Goal: Find contact information: Obtain details needed to contact an individual or organization

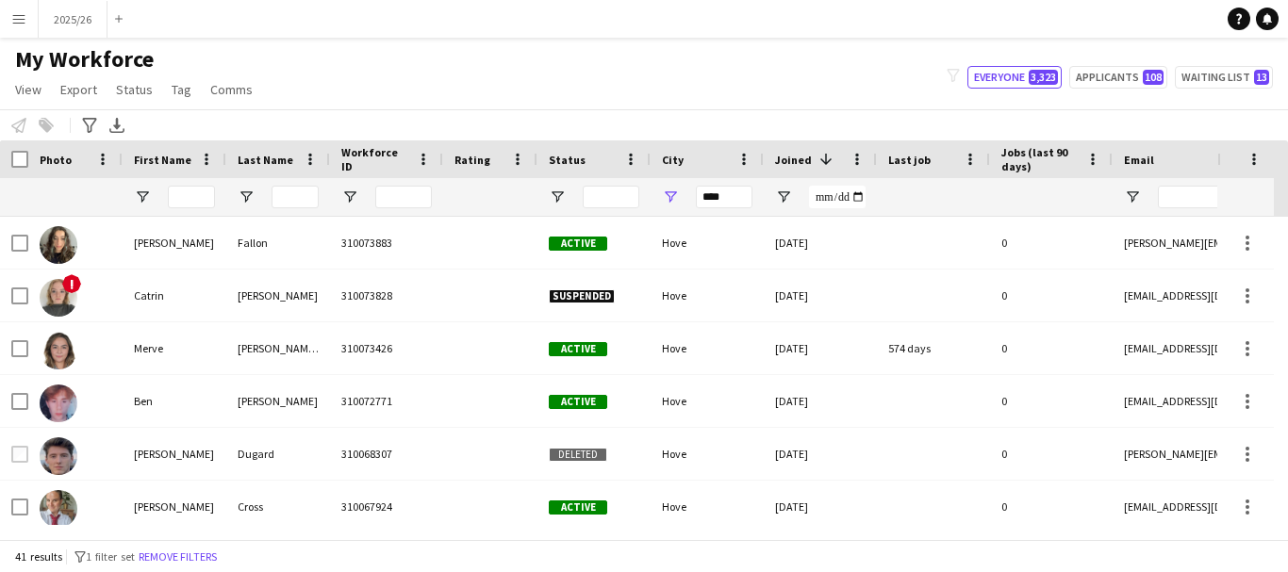
scroll to position [914, 0]
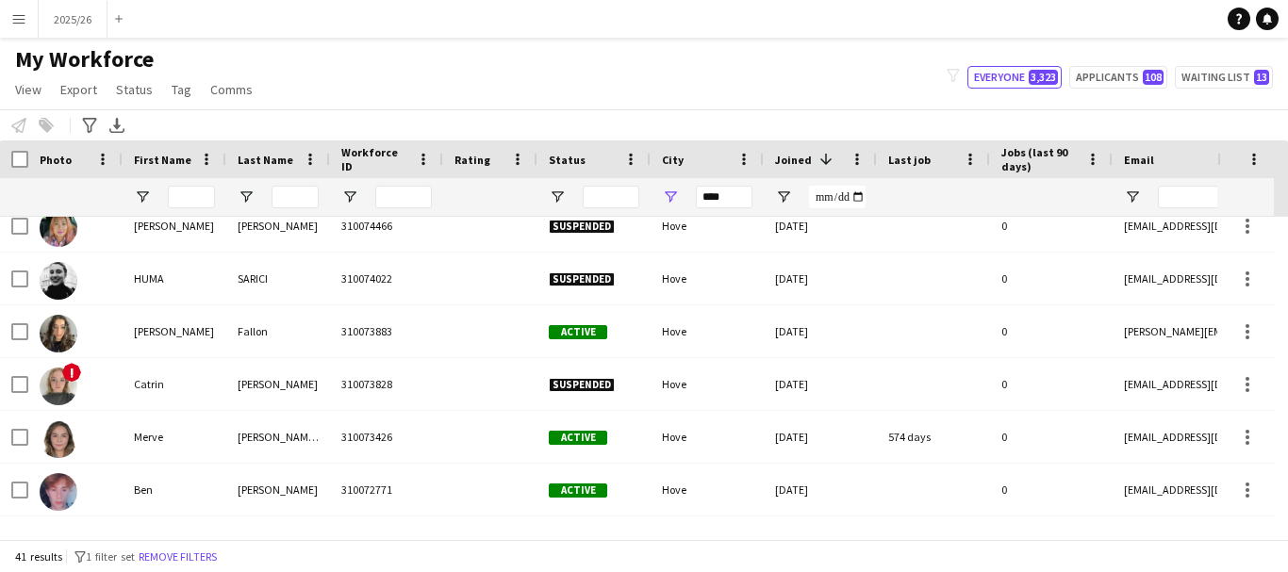
click at [522, 216] on div "Hidden maintenance" at bounding box center [1252, 178] width 71 height 76
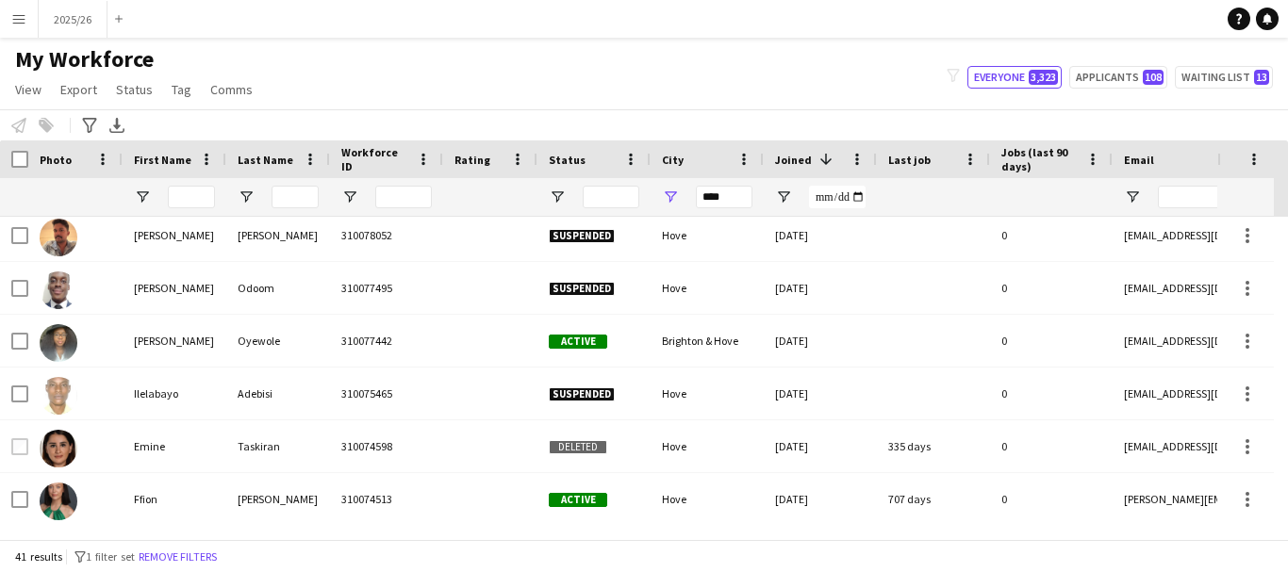
scroll to position [0, 0]
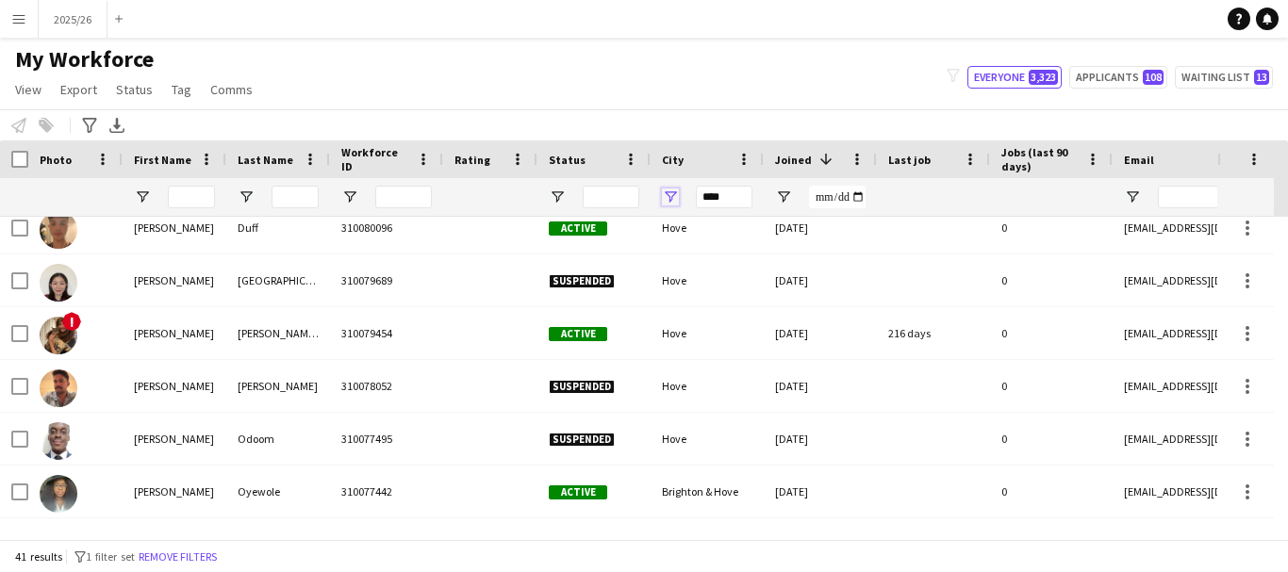
click at [522, 192] on span "Open Filter Menu" at bounding box center [670, 197] width 17 height 17
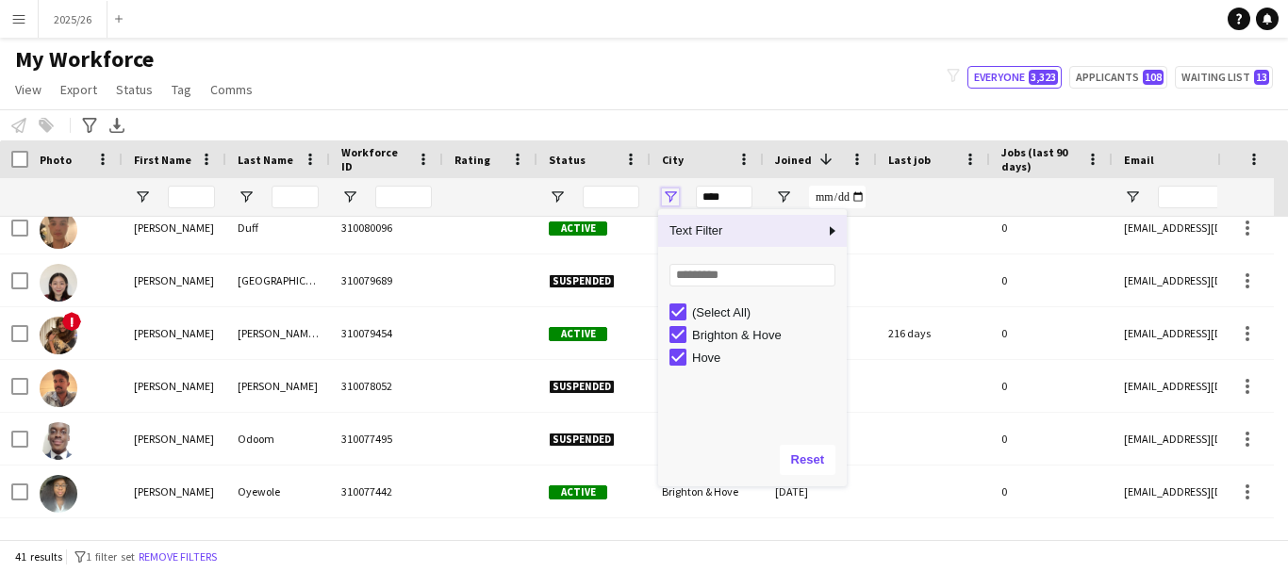
click at [522, 192] on span "Open Filter Menu" at bounding box center [670, 197] width 17 height 17
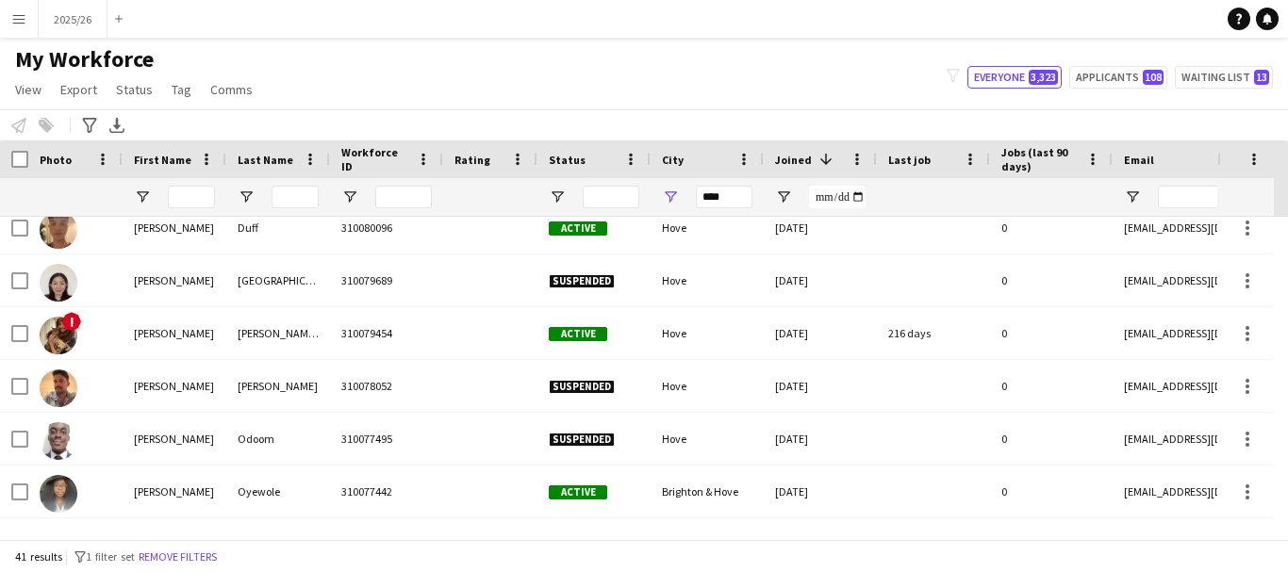
click at [522, 136] on div "Notify workforce Add to tag Select at least one crew to tag him or her. Advance…" at bounding box center [644, 124] width 1288 height 31
click at [522, 154] on span at bounding box center [630, 159] width 17 height 17
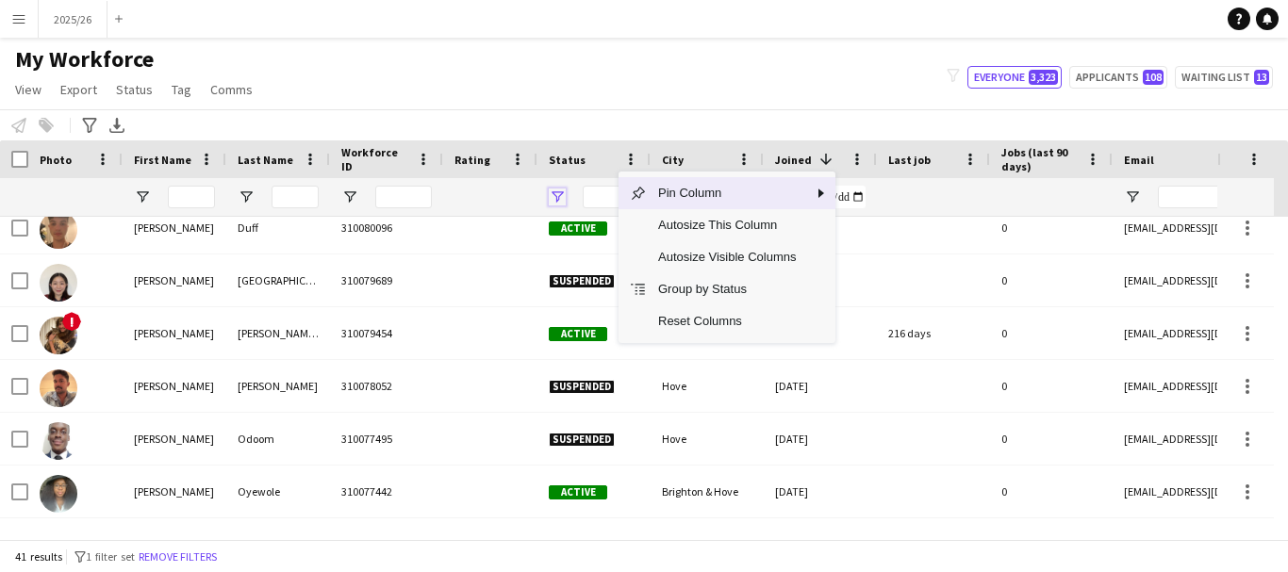
click at [522, 199] on span "Open Filter Menu" at bounding box center [557, 197] width 17 height 17
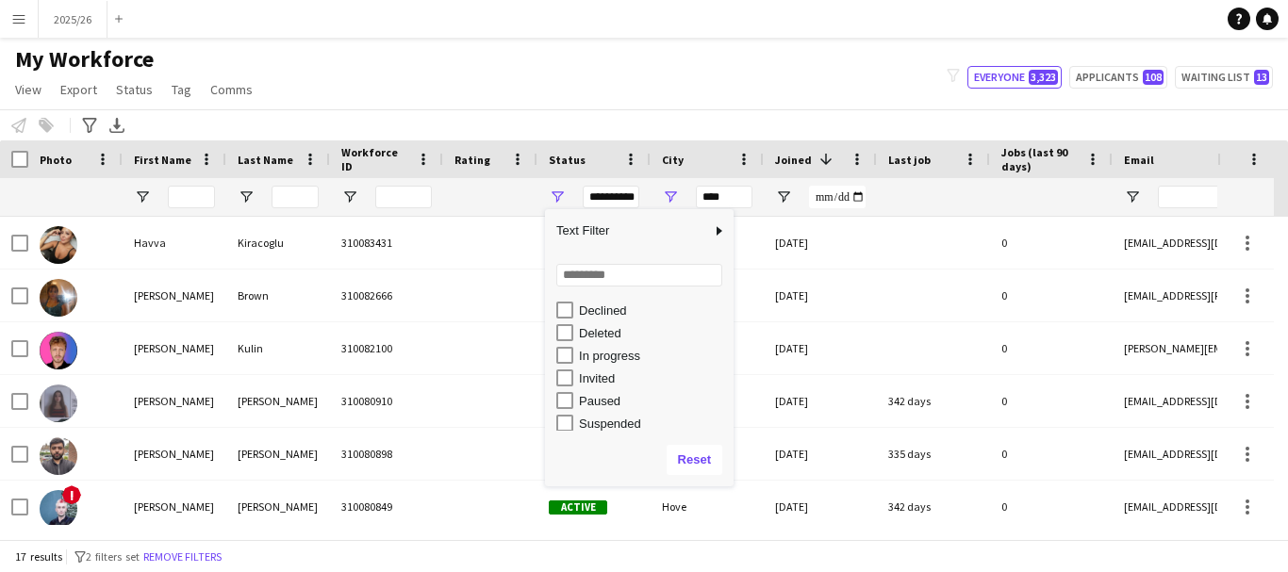
scroll to position [97, 0]
type input "**********"
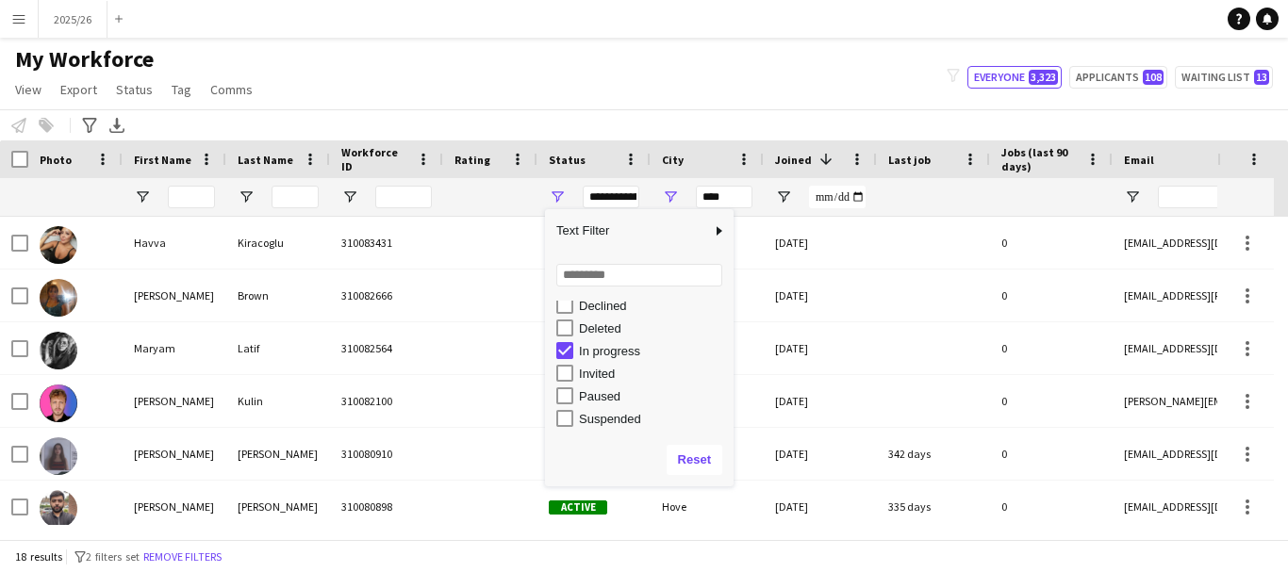
click at [522, 68] on div "My Workforce View Views Default view New view Update view Delete view Edit name…" at bounding box center [644, 77] width 1288 height 64
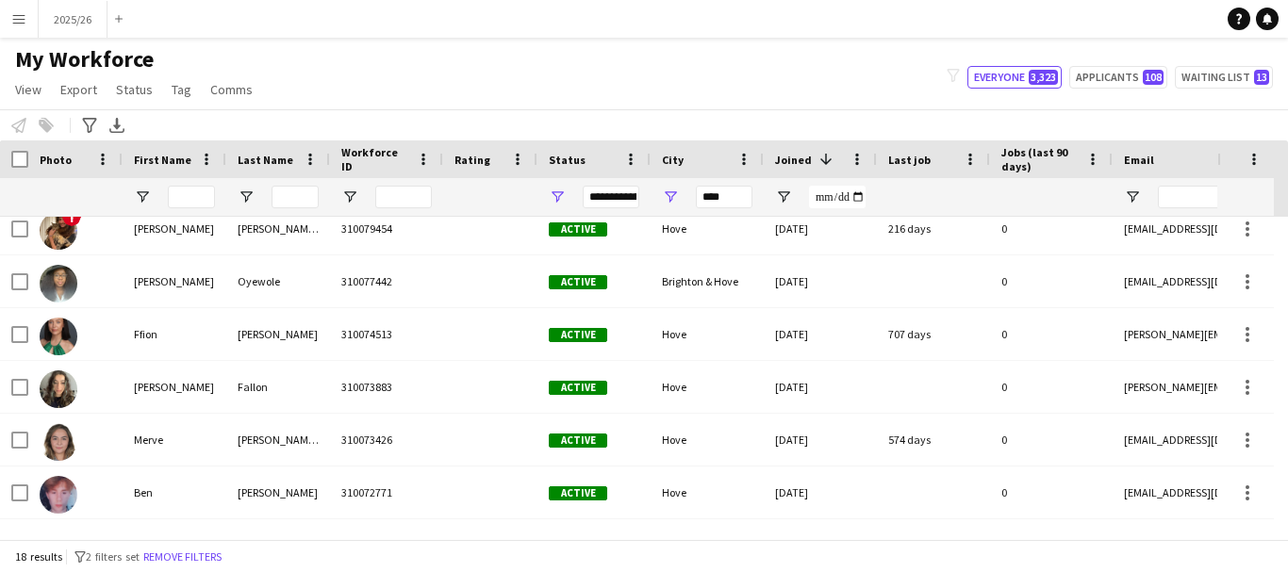
scroll to position [463, 0]
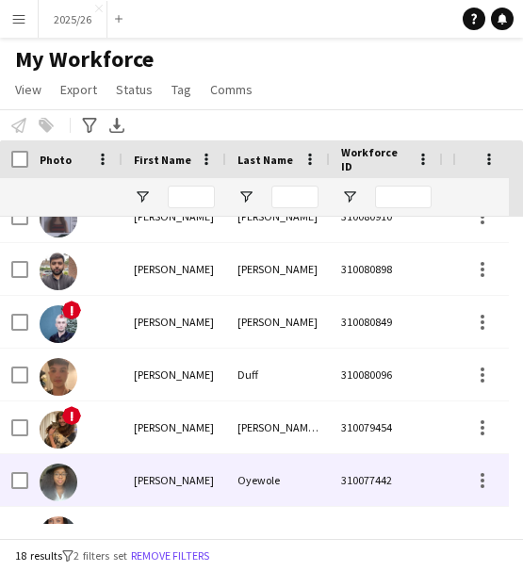
click at [258, 466] on div "Oyewole" at bounding box center [278, 480] width 104 height 52
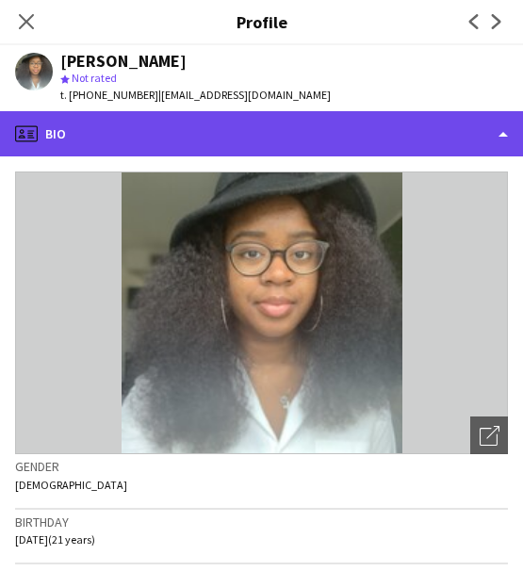
click at [286, 149] on div "profile Bio" at bounding box center [261, 133] width 523 height 45
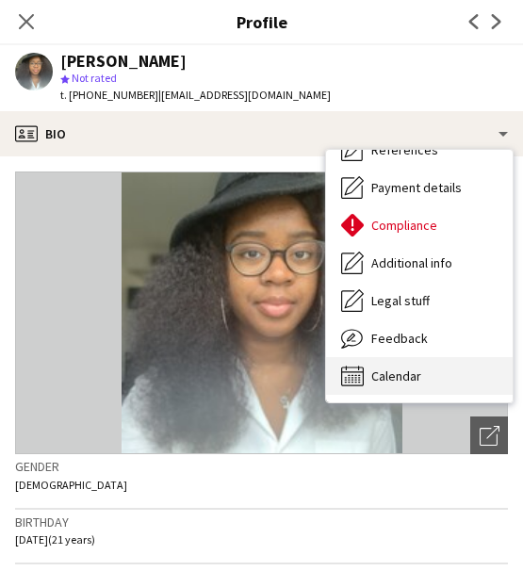
click at [435, 370] on div "Calendar Calendar" at bounding box center [419, 376] width 187 height 38
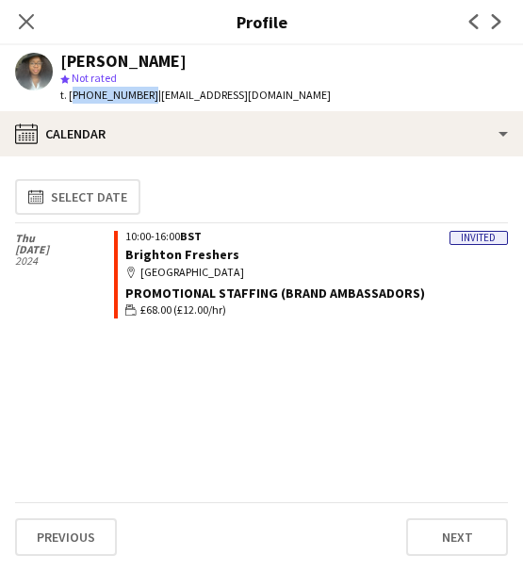
drag, startPoint x: 143, startPoint y: 92, endPoint x: 72, endPoint y: 105, distance: 72.7
click at [72, 105] on div "[PERSON_NAME] star Not rated t. [PHONE_NUMBER] | [EMAIL_ADDRESS][DOMAIN_NAME]" at bounding box center [173, 78] width 346 height 66
copy span "[PHONE_NUMBER]"
click at [15, 25] on app-icon "Close pop-in" at bounding box center [26, 21] width 27 height 27
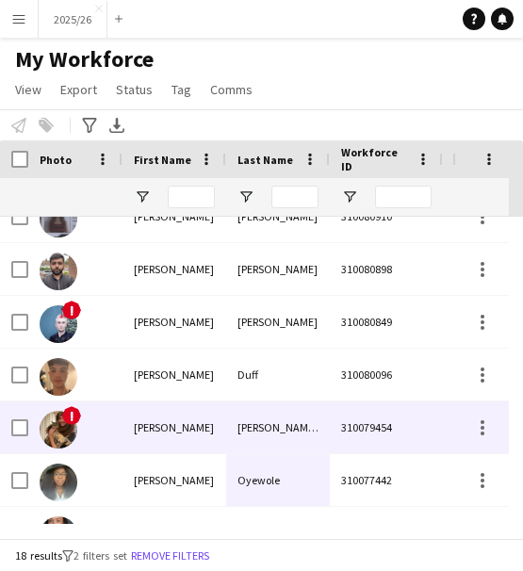
click at [285, 433] on div "[PERSON_NAME] Roots" at bounding box center [278, 428] width 104 height 52
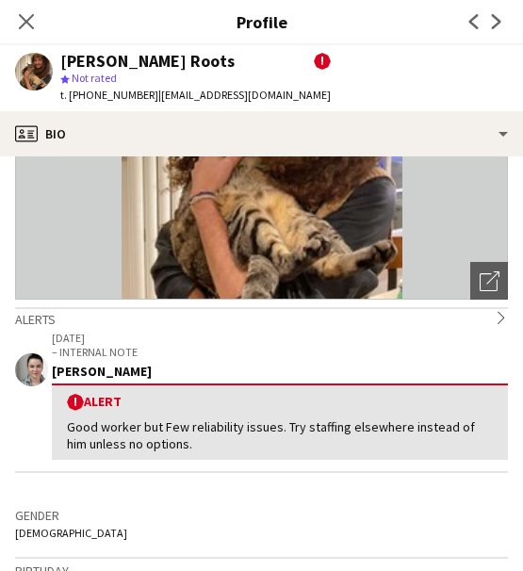
scroll to position [151, 0]
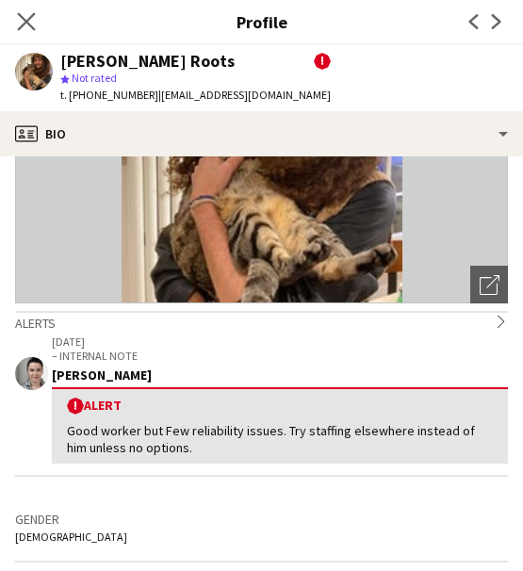
click at [35, 20] on icon "Close pop-in" at bounding box center [26, 21] width 18 height 18
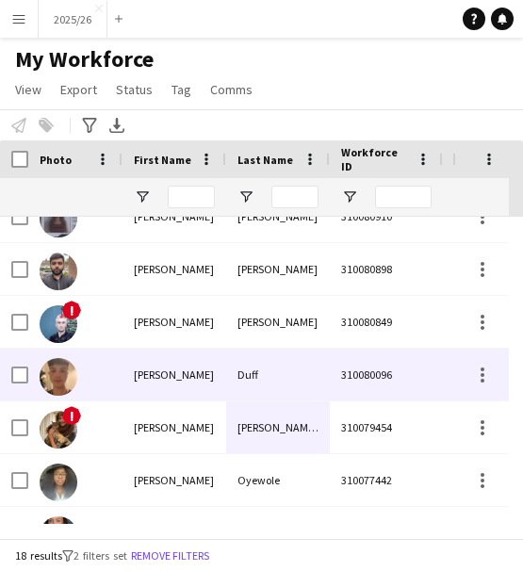
click at [204, 363] on div "[PERSON_NAME]" at bounding box center [175, 375] width 104 height 52
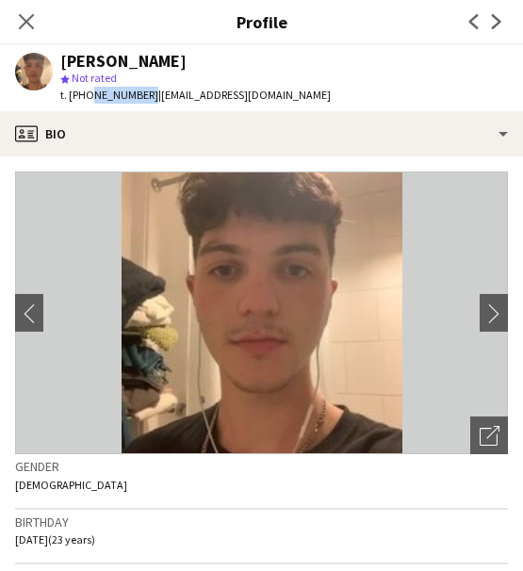
drag, startPoint x: 144, startPoint y: 94, endPoint x: 85, endPoint y: 99, distance: 59.6
click at [85, 99] on span "t. [PHONE_NUMBER]" at bounding box center [109, 95] width 98 height 14
drag, startPoint x: 146, startPoint y: 96, endPoint x: 72, endPoint y: 98, distance: 74.5
click at [72, 98] on span "t. [PHONE_NUMBER]" at bounding box center [109, 95] width 98 height 14
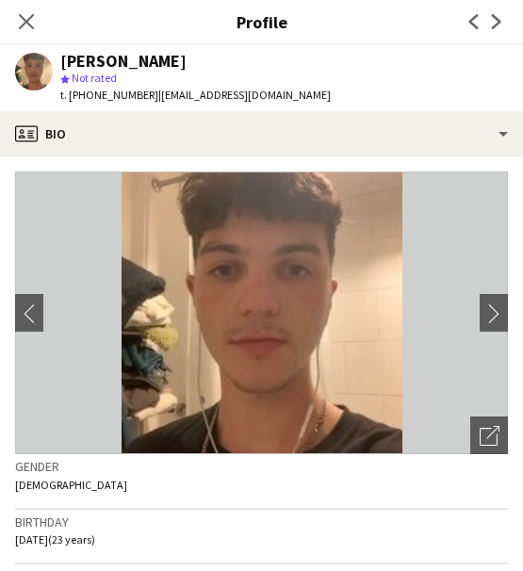
copy span "[PHONE_NUMBER]"
click at [22, 14] on icon "Close pop-in" at bounding box center [26, 21] width 18 height 18
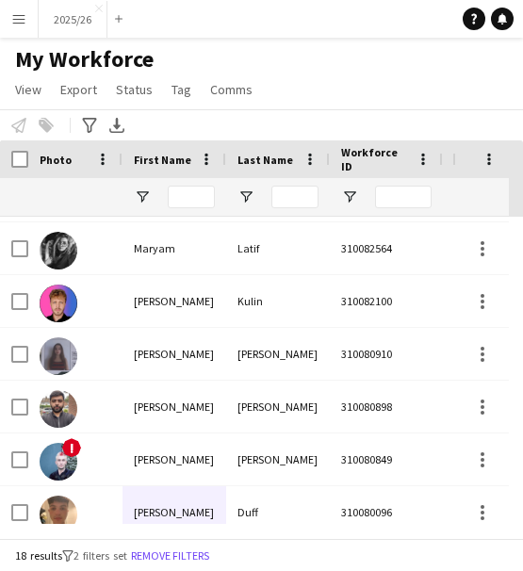
scroll to position [80, 0]
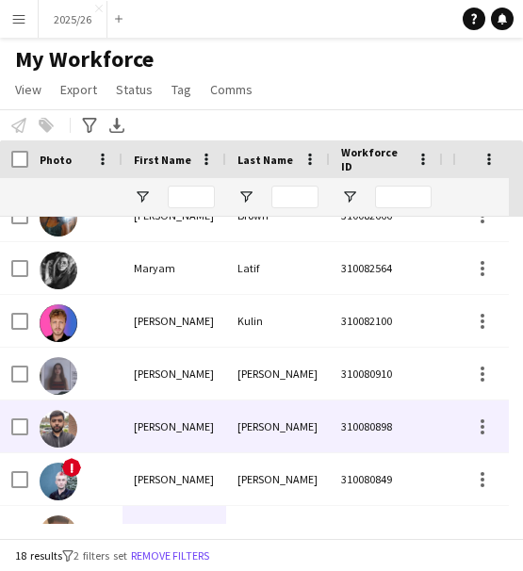
click at [264, 468] on div "[PERSON_NAME]" at bounding box center [278, 479] width 104 height 52
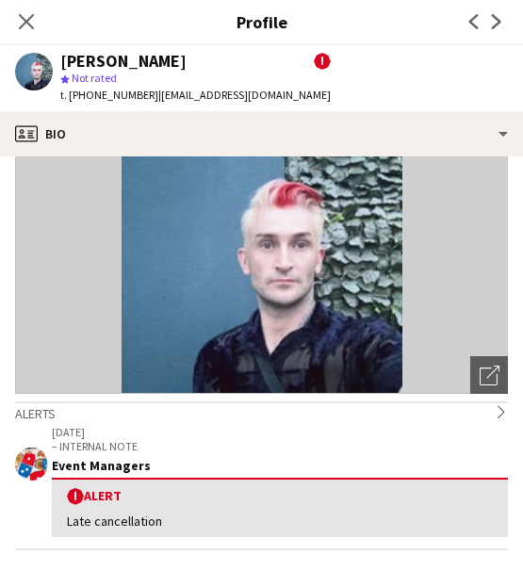
scroll to position [0, 0]
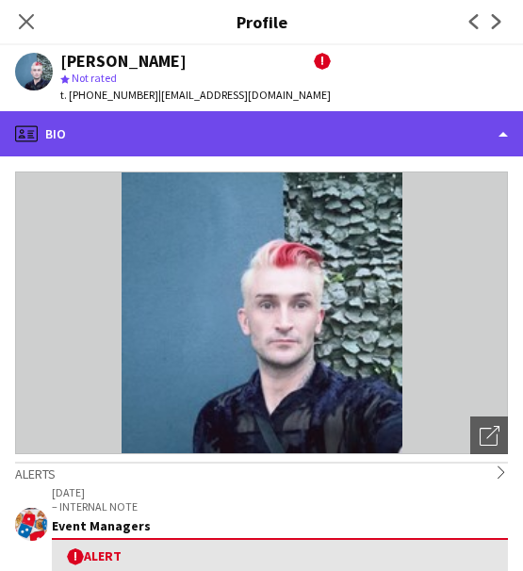
click at [370, 127] on div "profile Bio" at bounding box center [261, 133] width 523 height 45
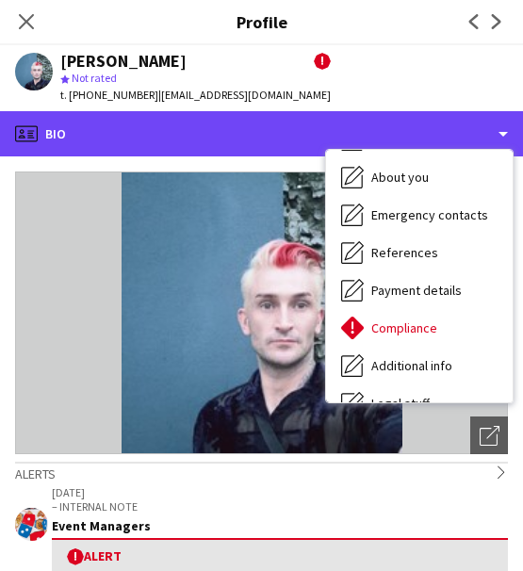
scroll to position [215, 0]
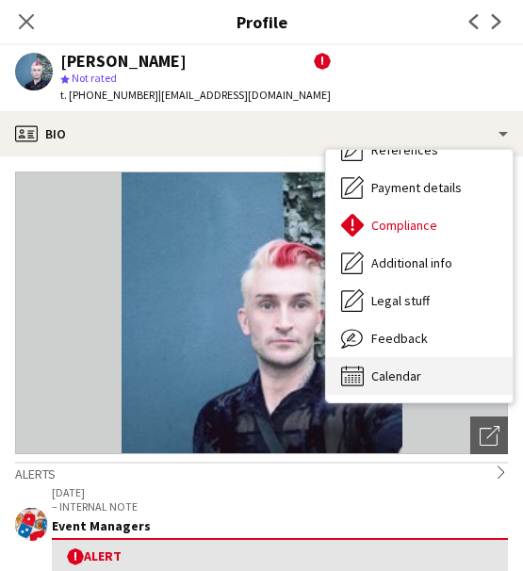
click at [426, 369] on div "Calendar Calendar" at bounding box center [419, 376] width 187 height 38
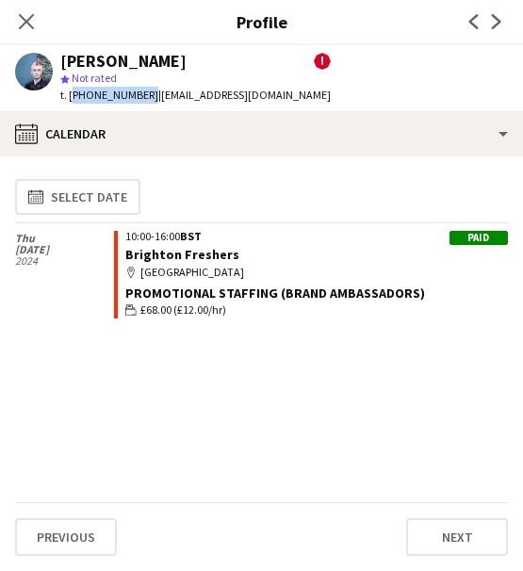
drag, startPoint x: 141, startPoint y: 100, endPoint x: 69, endPoint y: 102, distance: 72.6
click at [69, 102] on span "t. [PHONE_NUMBER]" at bounding box center [109, 95] width 98 height 14
copy span "[PHONE_NUMBER]"
click at [24, 15] on icon "Close pop-in" at bounding box center [26, 21] width 18 height 18
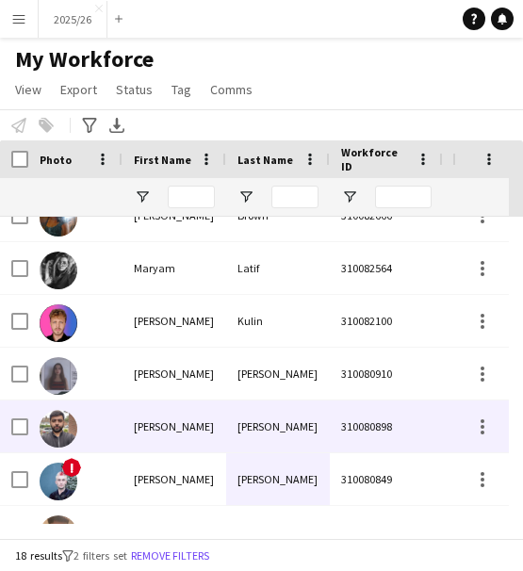
click at [232, 424] on div "[PERSON_NAME]" at bounding box center [278, 427] width 104 height 52
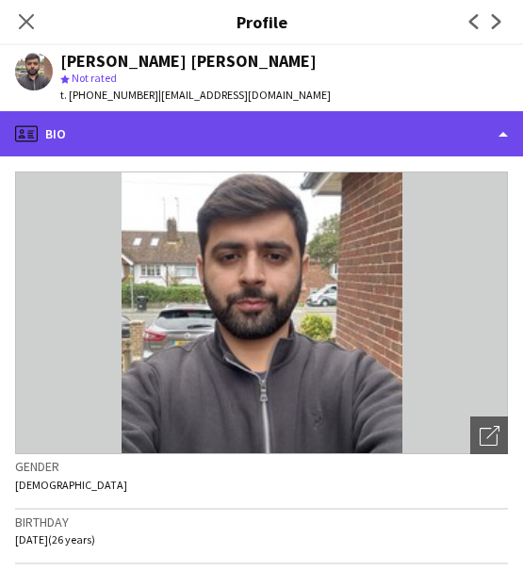
click at [328, 144] on div "profile Bio" at bounding box center [261, 133] width 523 height 45
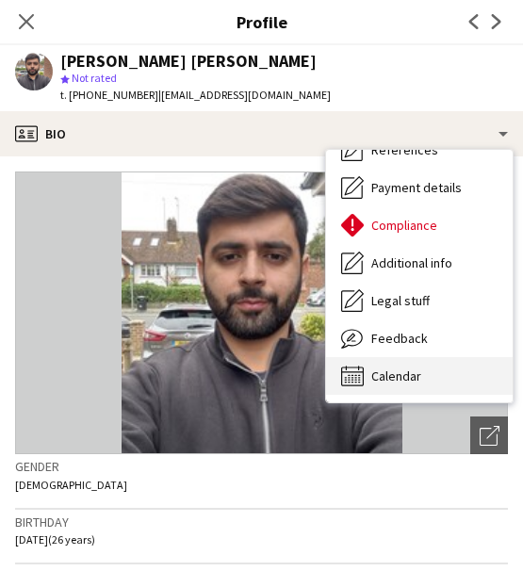
click at [431, 378] on div "Calendar Calendar" at bounding box center [419, 376] width 187 height 38
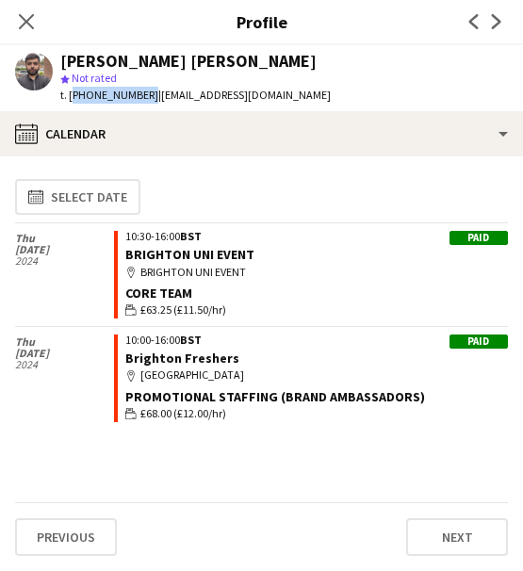
drag, startPoint x: 141, startPoint y: 93, endPoint x: 70, endPoint y: 101, distance: 72.0
click at [70, 101] on span "t. [PHONE_NUMBER]" at bounding box center [109, 95] width 98 height 14
copy span "[PHONE_NUMBER]"
click at [23, 12] on icon "Close pop-in" at bounding box center [26, 21] width 18 height 18
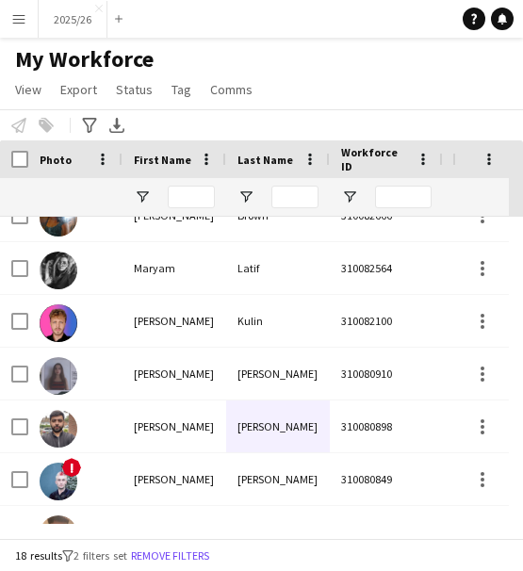
scroll to position [0, 0]
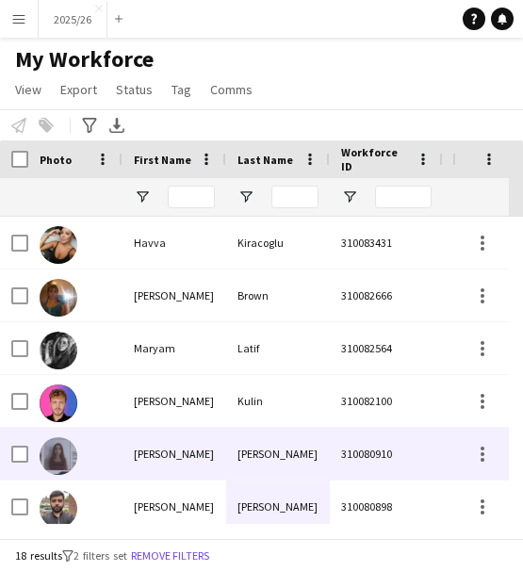
click at [275, 433] on div "[PERSON_NAME]" at bounding box center [278, 454] width 104 height 52
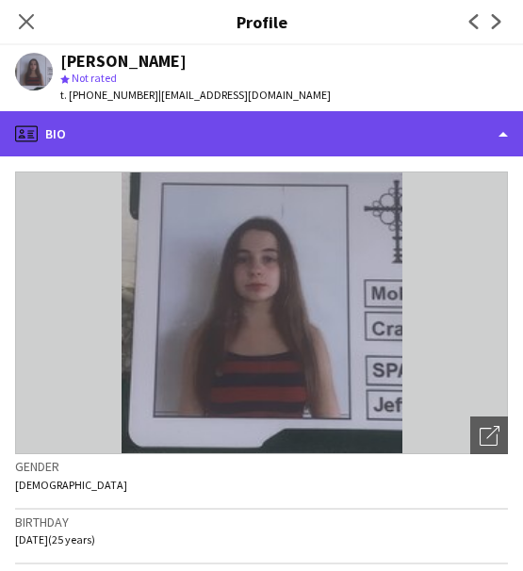
click at [283, 116] on div "profile Bio" at bounding box center [261, 133] width 523 height 45
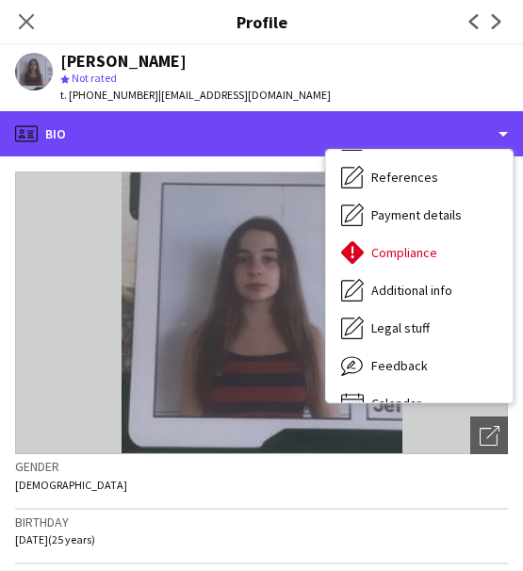
scroll to position [215, 0]
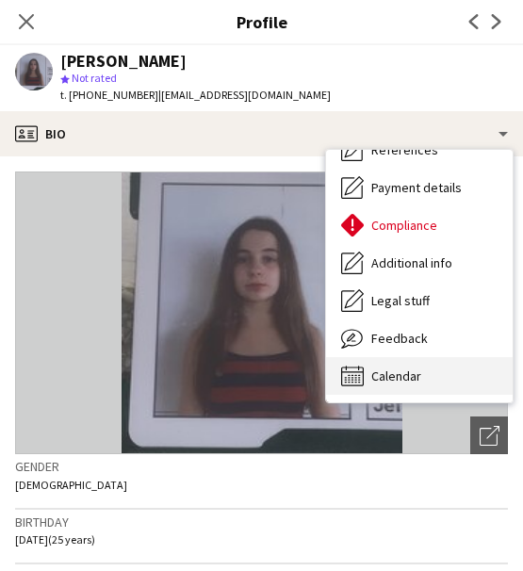
click at [478, 382] on div "Calendar Calendar" at bounding box center [419, 376] width 187 height 38
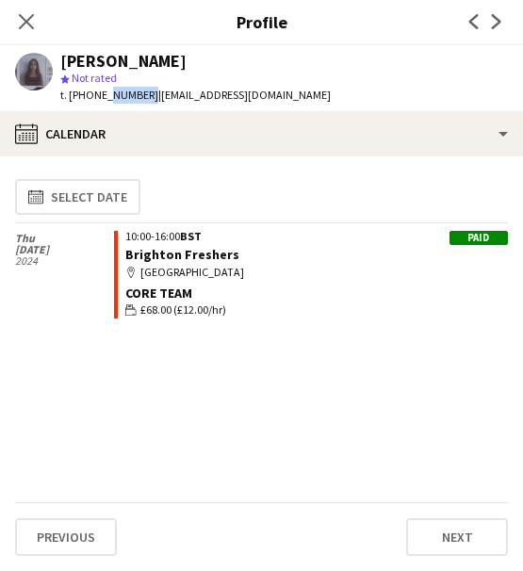
drag, startPoint x: 145, startPoint y: 98, endPoint x: 100, endPoint y: 90, distance: 45.9
click at [100, 90] on span "t. [PHONE_NUMBER]" at bounding box center [109, 95] width 98 height 14
click at [119, 93] on span "t. [PHONE_NUMBER]" at bounding box center [109, 95] width 98 height 14
drag, startPoint x: 150, startPoint y: 96, endPoint x: 67, endPoint y: 103, distance: 83.2
click at [67, 103] on div "t. [PHONE_NUMBER] | [EMAIL_ADDRESS][DOMAIN_NAME]" at bounding box center [195, 95] width 271 height 17
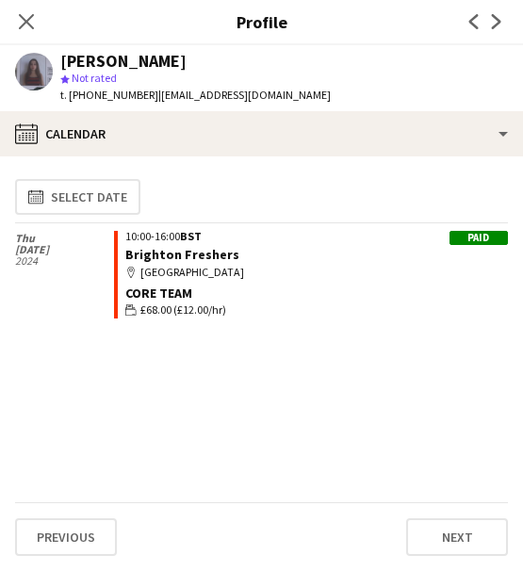
copy span "[PHONE_NUMBER]"
click at [16, 17] on app-icon "Close pop-in" at bounding box center [26, 21] width 27 height 27
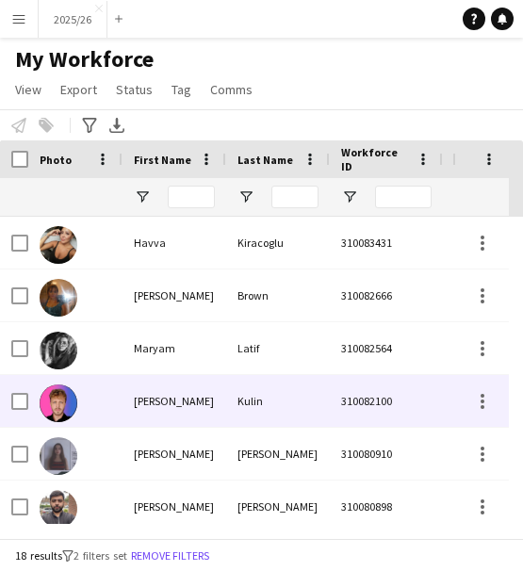
click at [306, 384] on div "Kulin" at bounding box center [278, 401] width 104 height 52
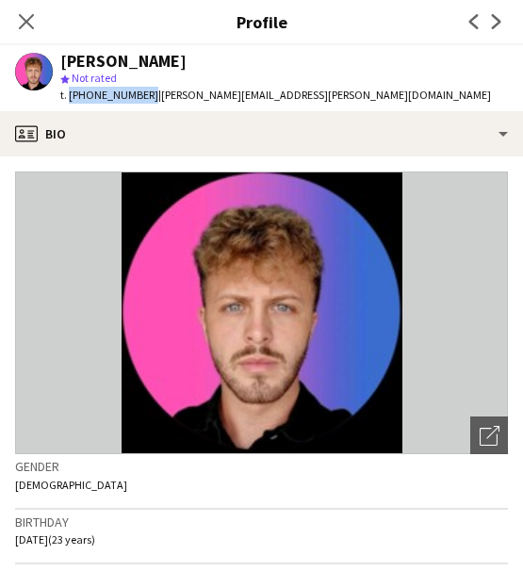
drag, startPoint x: 143, startPoint y: 93, endPoint x: 68, endPoint y: 102, distance: 75.9
click at [68, 102] on span "t. [PHONE_NUMBER]" at bounding box center [109, 95] width 98 height 14
copy span "[PHONE_NUMBER]"
click at [35, 26] on app-icon "Close pop-in" at bounding box center [26, 21] width 27 height 27
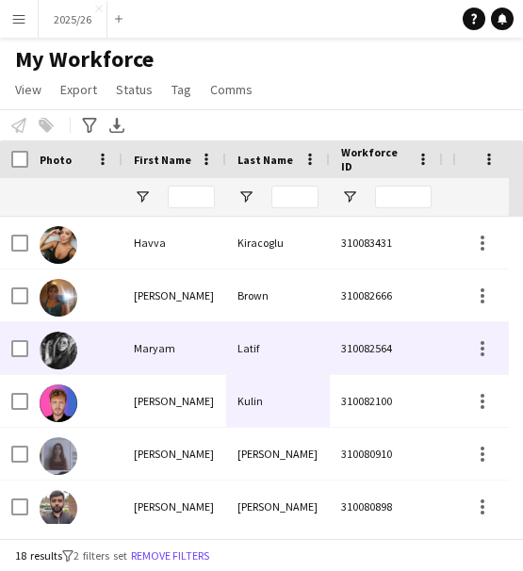
click at [315, 343] on div "Latif" at bounding box center [278, 348] width 104 height 52
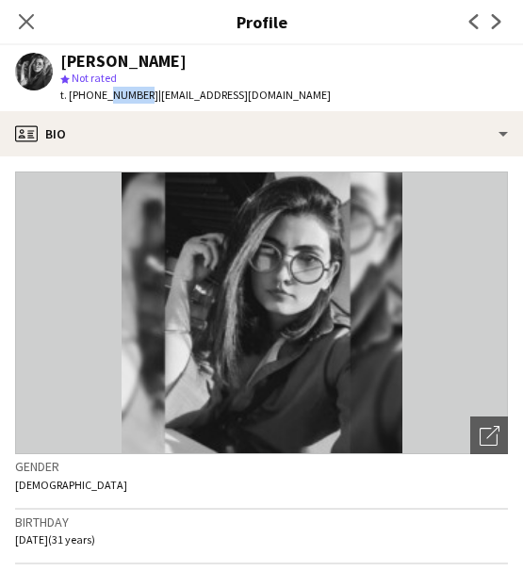
drag, startPoint x: 140, startPoint y: 89, endPoint x: 104, endPoint y: 98, distance: 37.0
click at [104, 98] on span "t. [PHONE_NUMBER]" at bounding box center [109, 95] width 98 height 14
drag, startPoint x: 142, startPoint y: 95, endPoint x: 74, endPoint y: 102, distance: 68.2
click at [74, 102] on span "t. [PHONE_NUMBER]" at bounding box center [109, 95] width 98 height 14
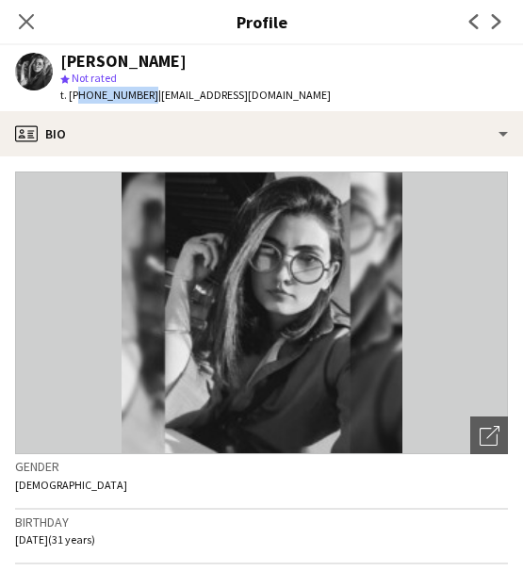
copy span "447425550257"
click at [106, 99] on span "t. [PHONE_NUMBER]" at bounding box center [109, 95] width 98 height 14
click at [141, 159] on app-crew-profile-bio "Open photos pop-in Gender [DEMOGRAPHIC_DATA] Birthday [DEMOGRAPHIC_DATA] (31 ye…" at bounding box center [261, 363] width 523 height 415
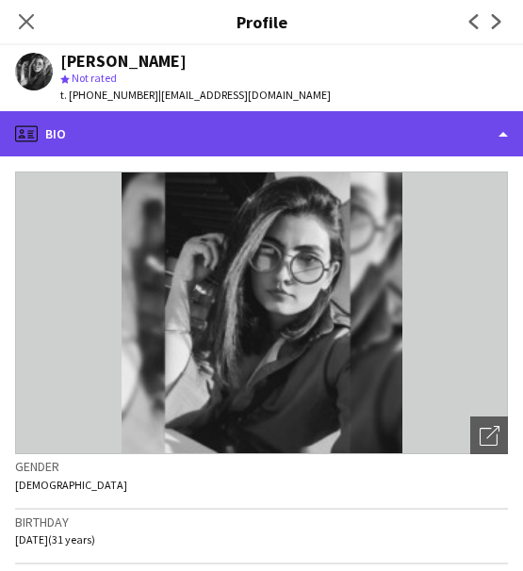
click at [136, 136] on div "profile Bio" at bounding box center [261, 133] width 523 height 45
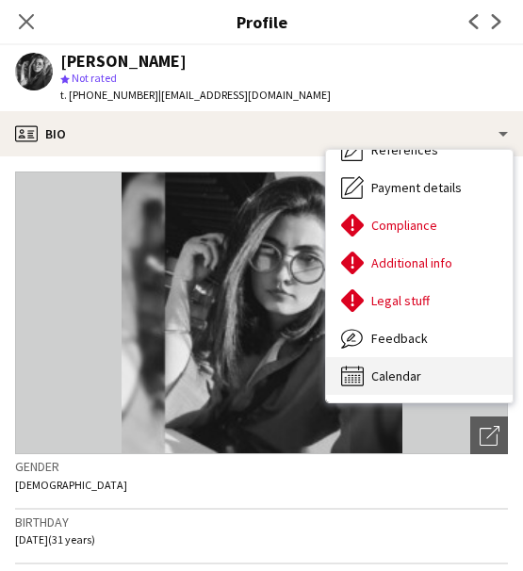
click at [457, 365] on div "Calendar Calendar" at bounding box center [419, 376] width 187 height 38
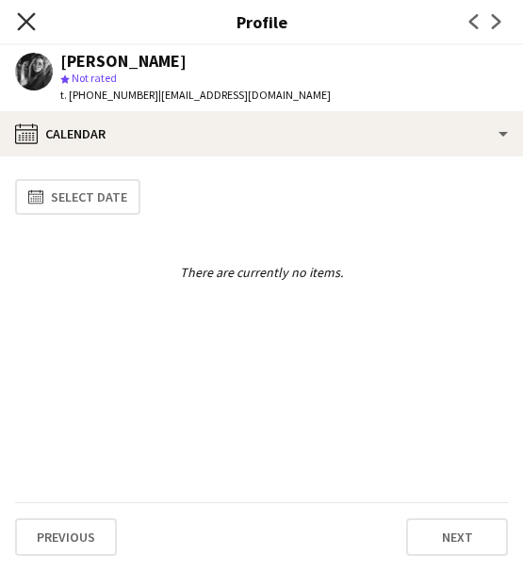
click at [33, 25] on icon "Close pop-in" at bounding box center [26, 21] width 18 height 18
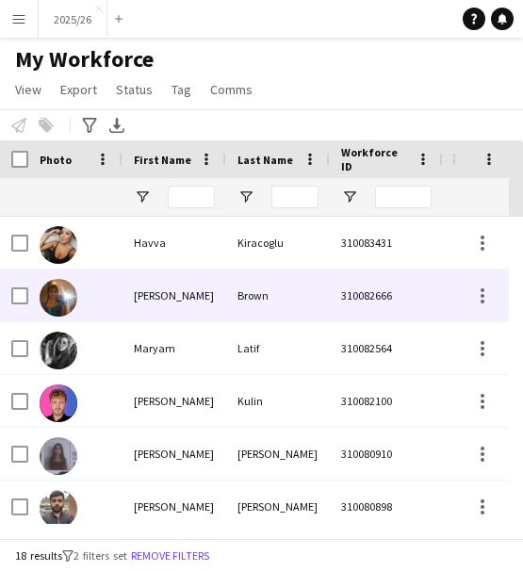
click at [245, 307] on div "Brown" at bounding box center [278, 296] width 104 height 52
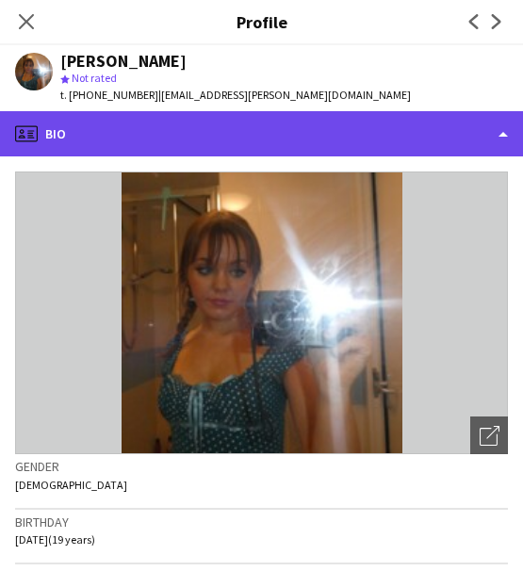
click at [129, 150] on div "profile Bio" at bounding box center [261, 133] width 523 height 45
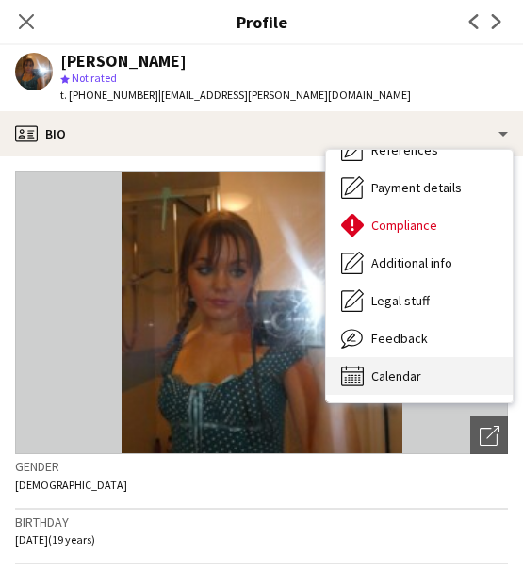
click at [447, 377] on div "Calendar Calendar" at bounding box center [419, 376] width 187 height 38
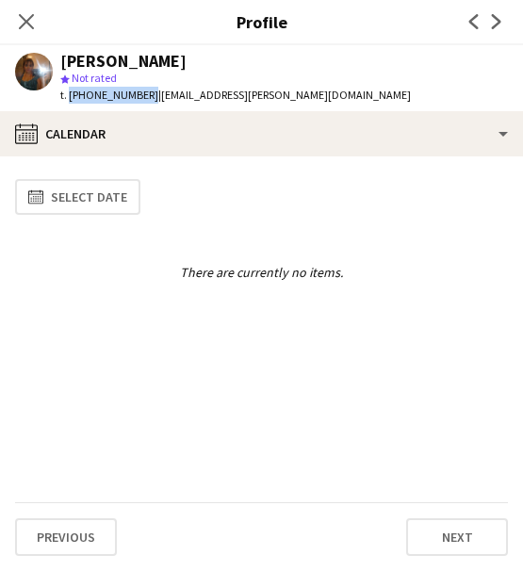
drag, startPoint x: 142, startPoint y: 92, endPoint x: 67, endPoint y: 95, distance: 75.5
click at [67, 95] on span "t. [PHONE_NUMBER]" at bounding box center [109, 95] width 98 height 14
copy span "[PHONE_NUMBER]"
click at [23, 20] on icon "Close pop-in" at bounding box center [26, 21] width 18 height 18
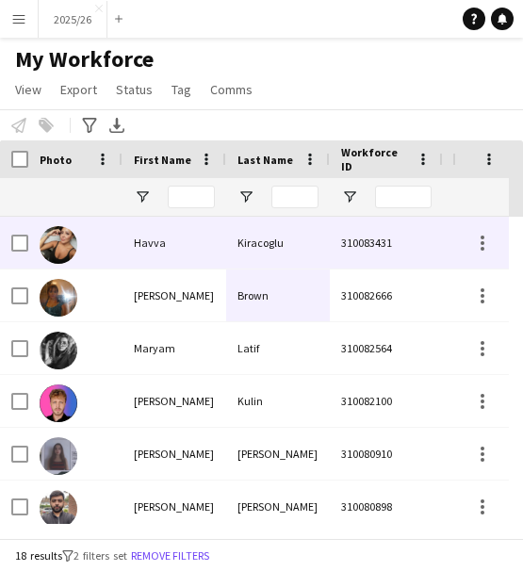
click at [256, 251] on div "Kiracoglu" at bounding box center [278, 243] width 104 height 52
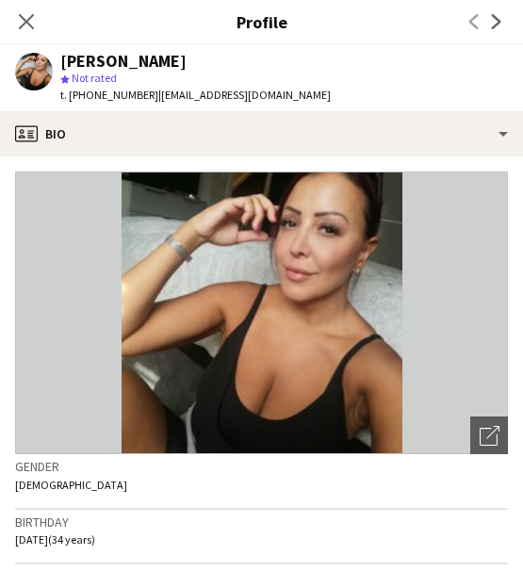
click at [382, 158] on app-crew-profile-bio "Open photos pop-in Gender [DEMOGRAPHIC_DATA] Birthday [DEMOGRAPHIC_DATA] (34 ye…" at bounding box center [261, 363] width 523 height 415
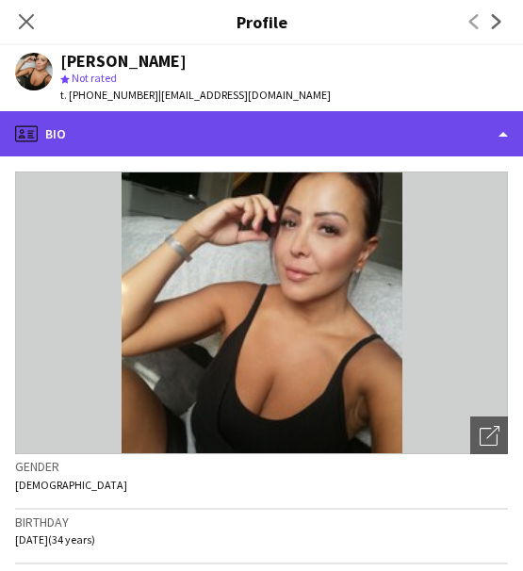
click at [370, 130] on div "profile Bio" at bounding box center [261, 133] width 523 height 45
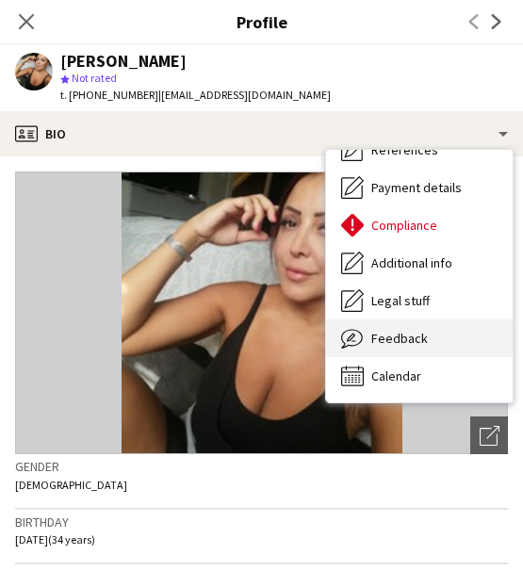
click at [451, 353] on div "Feedback Feedback" at bounding box center [419, 339] width 187 height 38
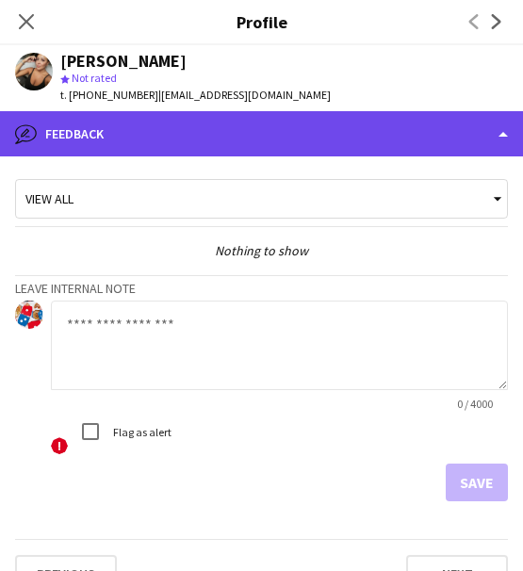
click at [437, 135] on div "bubble-pencil Feedback" at bounding box center [261, 133] width 523 height 45
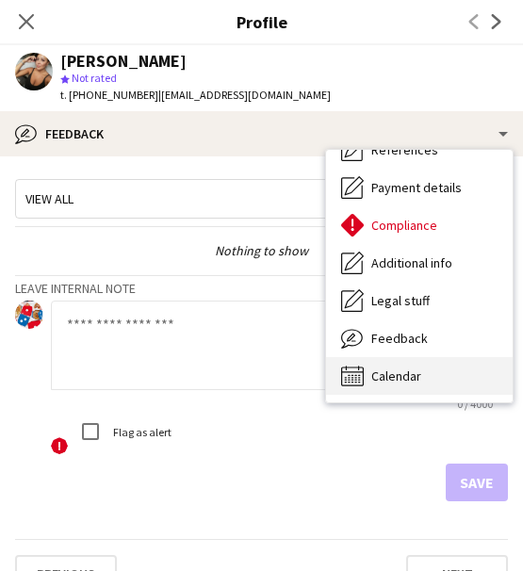
click at [458, 378] on div "Calendar Calendar" at bounding box center [419, 376] width 187 height 38
